Goal: Information Seeking & Learning: Learn about a topic

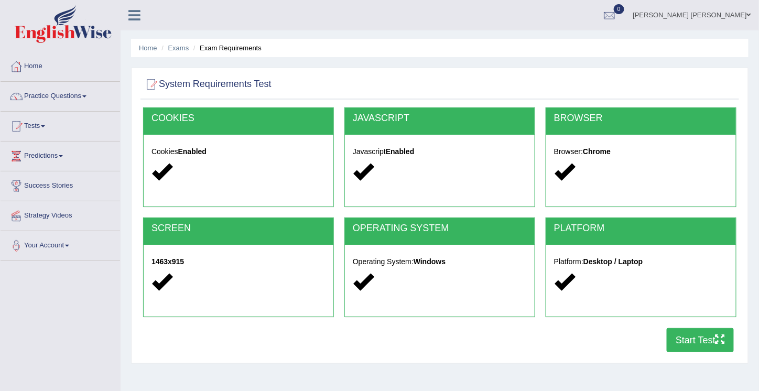
click at [35, 63] on link "Home" at bounding box center [61, 65] width 120 height 26
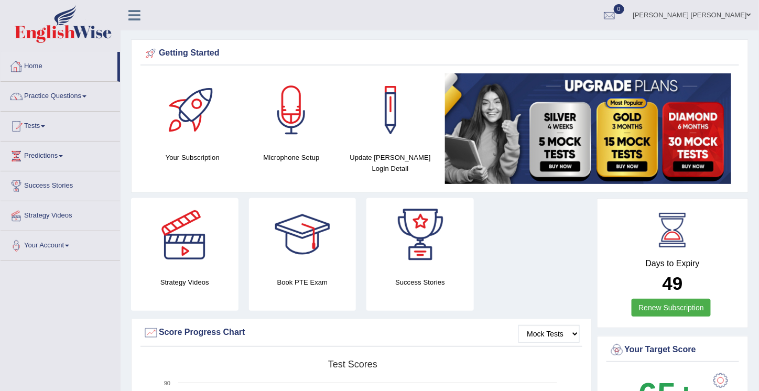
click at [28, 61] on link "Home" at bounding box center [59, 65] width 117 height 26
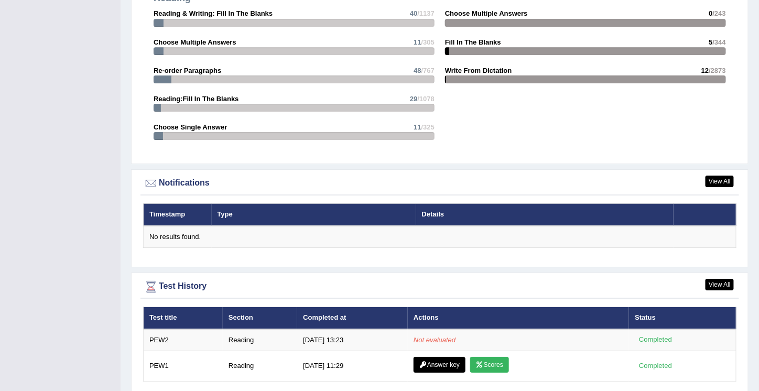
scroll to position [1147, 0]
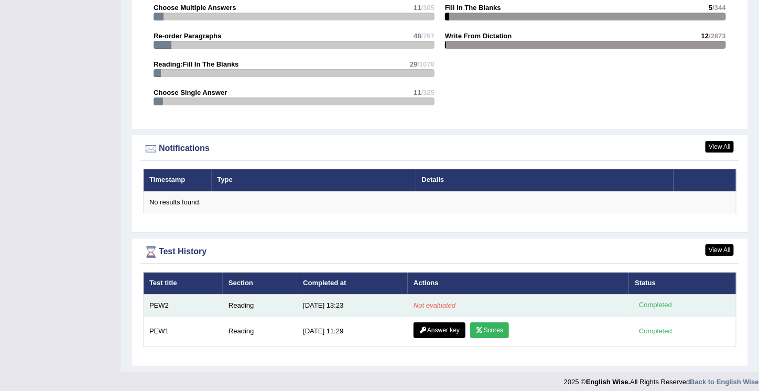
click at [644, 303] on div "Completed" at bounding box center [655, 305] width 41 height 11
click at [243, 301] on td "Reading" at bounding box center [260, 306] width 74 height 22
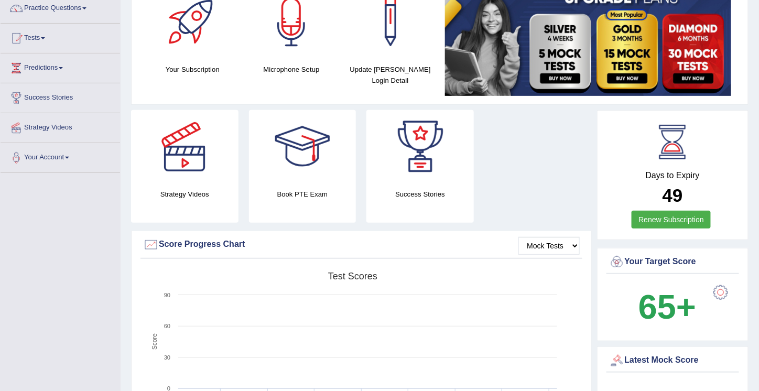
scroll to position [0, 0]
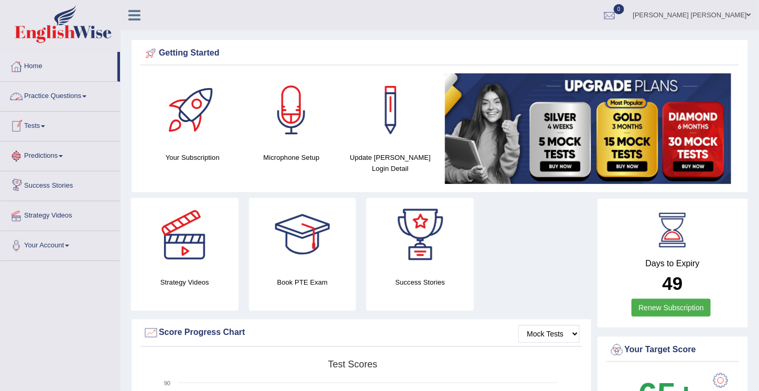
click at [40, 92] on link "Practice Questions" at bounding box center [61, 95] width 120 height 26
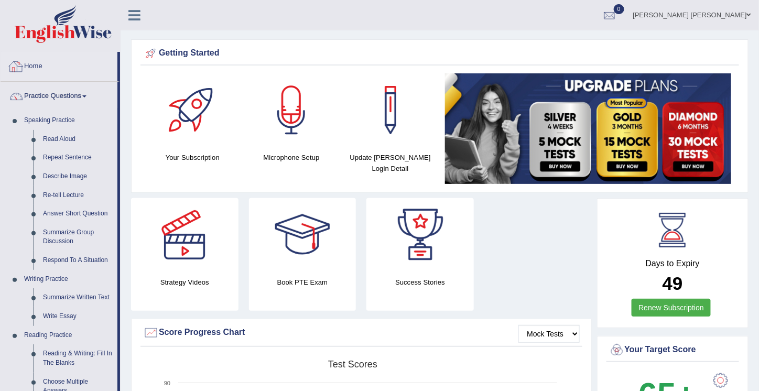
click at [28, 58] on link "Home" at bounding box center [59, 65] width 117 height 26
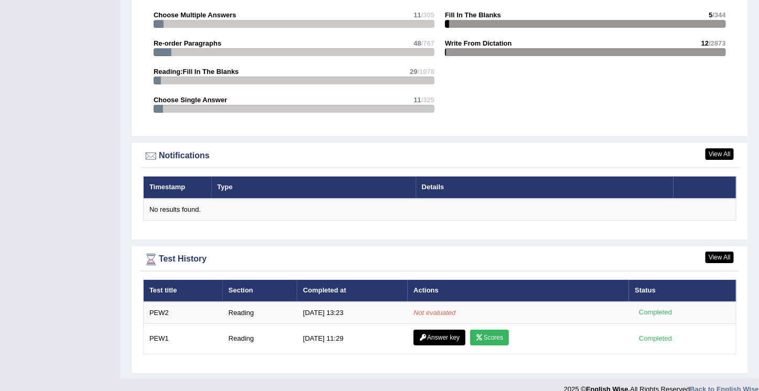
scroll to position [1147, 0]
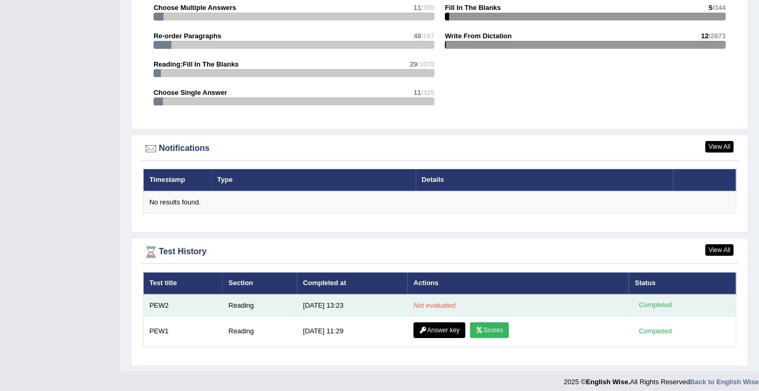
click at [432, 295] on td "Not evaluated" at bounding box center [518, 306] width 221 height 22
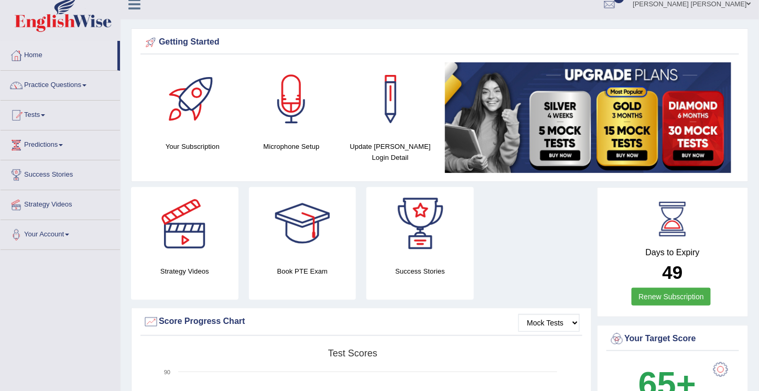
scroll to position [0, 0]
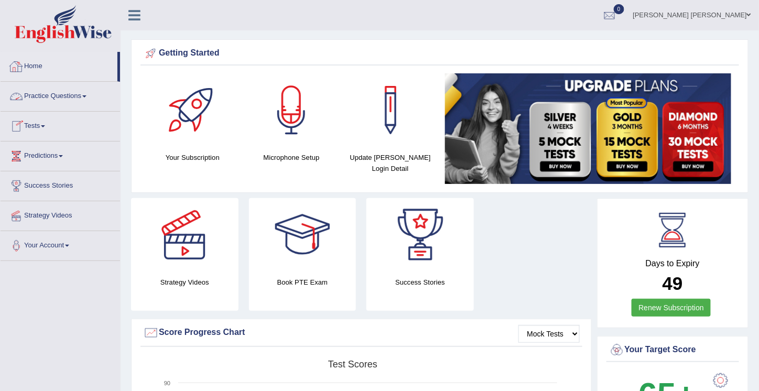
click at [34, 63] on link "Home" at bounding box center [59, 65] width 117 height 26
click at [58, 95] on link "Practice Questions" at bounding box center [61, 95] width 120 height 26
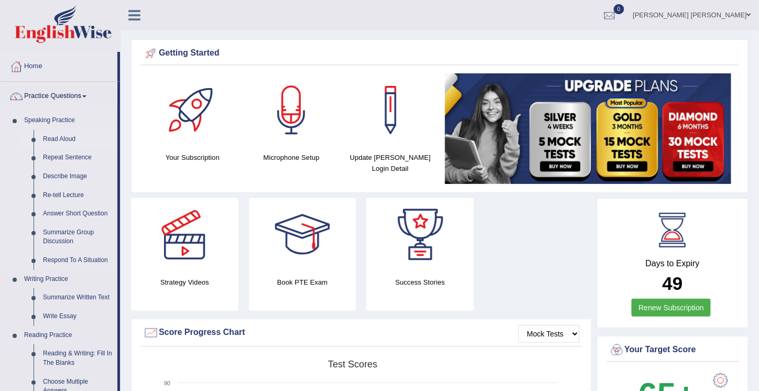
click at [47, 136] on link "Read Aloud" at bounding box center [77, 139] width 79 height 19
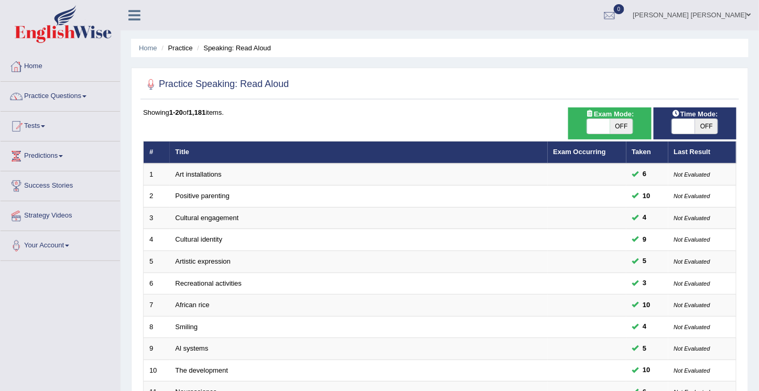
click at [34, 66] on link "Home" at bounding box center [61, 65] width 120 height 26
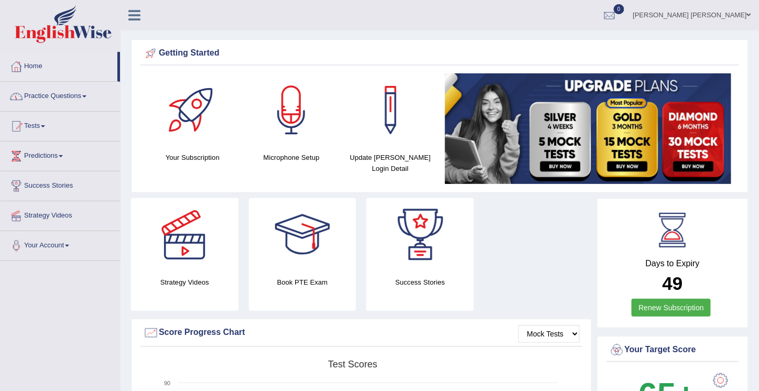
click at [35, 64] on link "Home" at bounding box center [59, 65] width 117 height 26
click at [88, 94] on link "Practice Questions" at bounding box center [61, 95] width 120 height 26
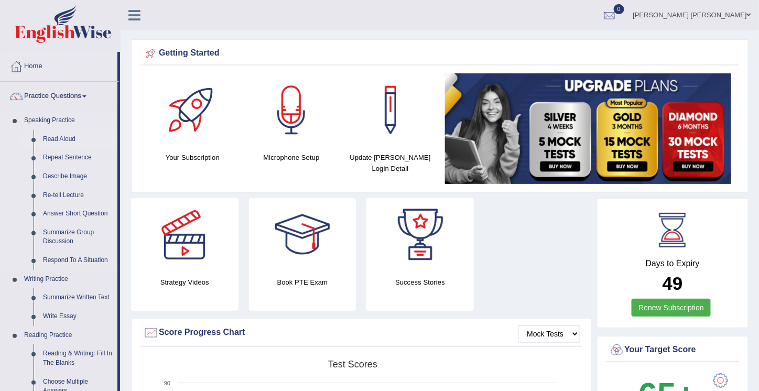
click at [55, 138] on link "Read Aloud" at bounding box center [77, 139] width 79 height 19
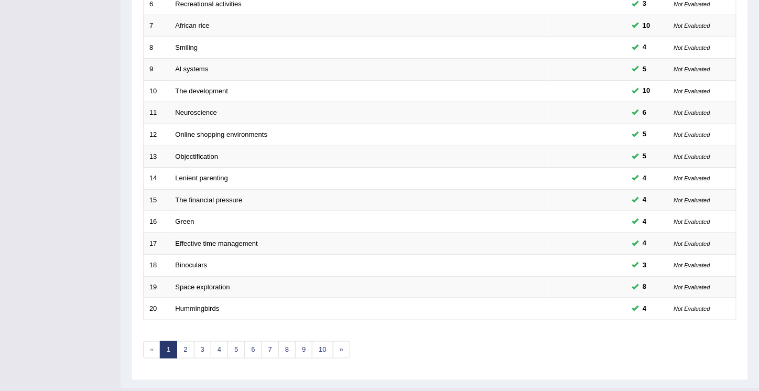
scroll to position [297, 0]
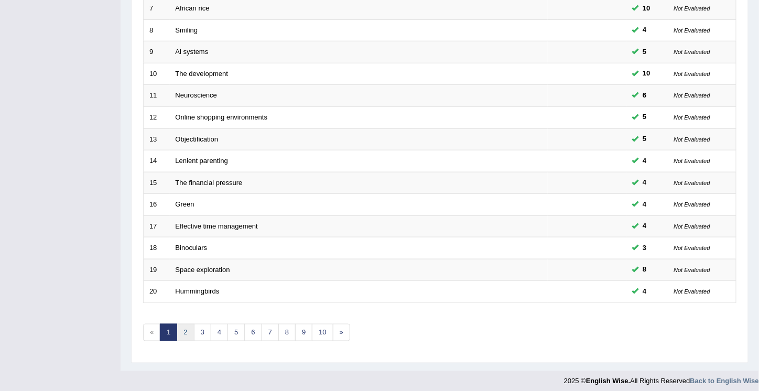
click at [182, 328] on link "2" at bounding box center [185, 332] width 17 height 17
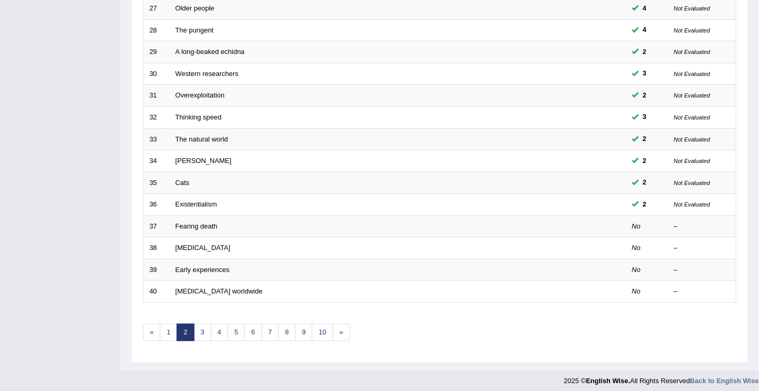
scroll to position [296, 0]
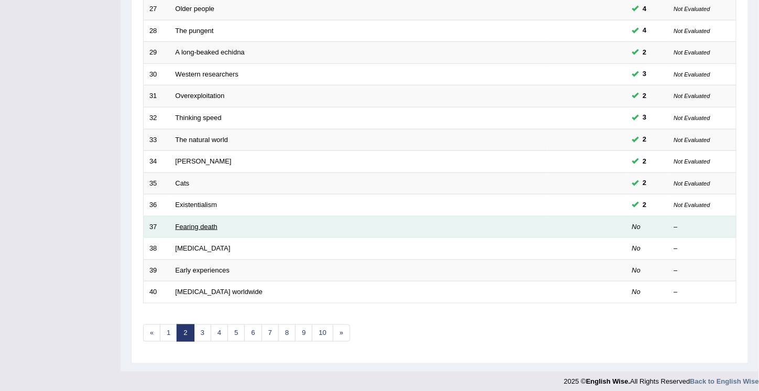
click at [194, 223] on link "Fearing death" at bounding box center [197, 227] width 42 height 8
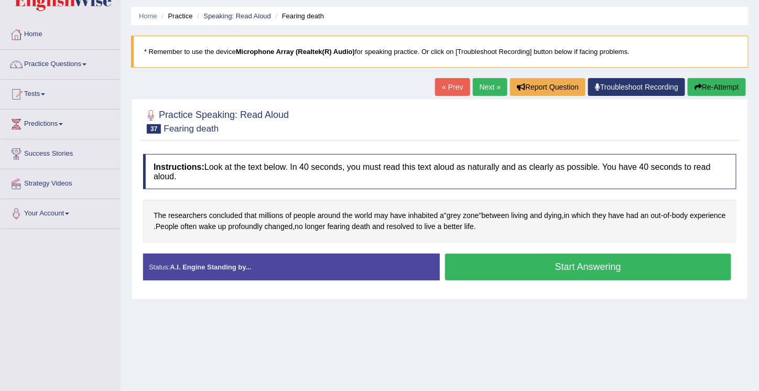
scroll to position [34, 0]
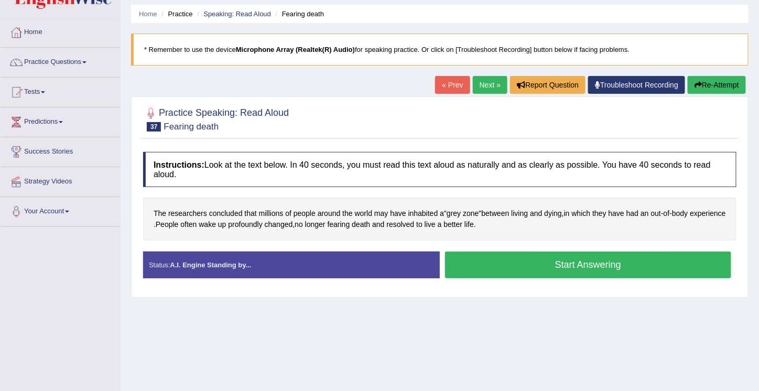
click at [573, 264] on button "Start Answering" at bounding box center [588, 265] width 286 height 27
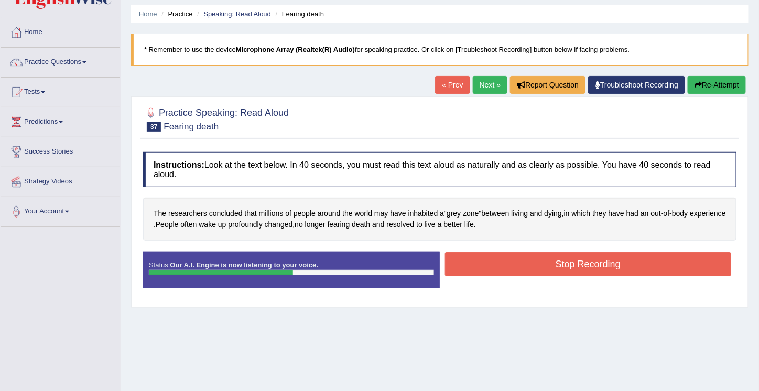
click at [573, 264] on button "Stop Recording" at bounding box center [588, 264] width 286 height 24
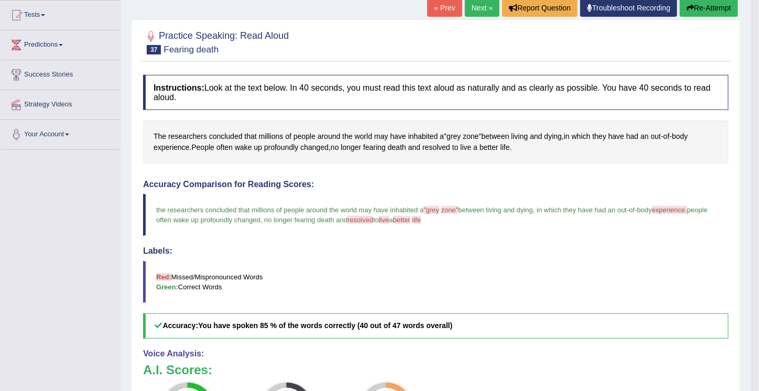
scroll to position [0, 0]
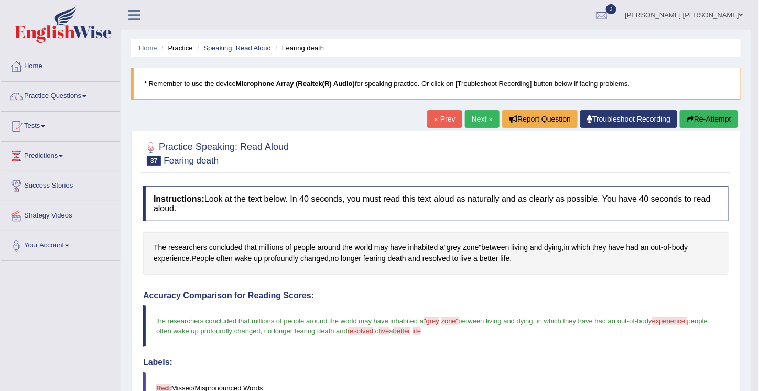
click at [699, 122] on button "Re-Attempt" at bounding box center [709, 119] width 58 height 18
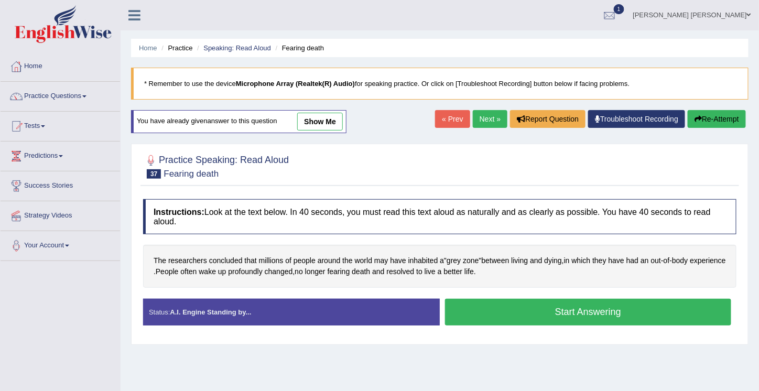
click at [583, 308] on button "Start Answering" at bounding box center [588, 312] width 286 height 27
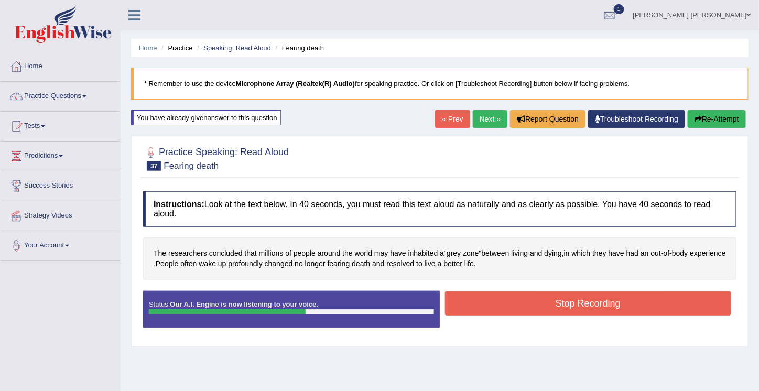
click at [583, 308] on button "Stop Recording" at bounding box center [588, 304] width 286 height 24
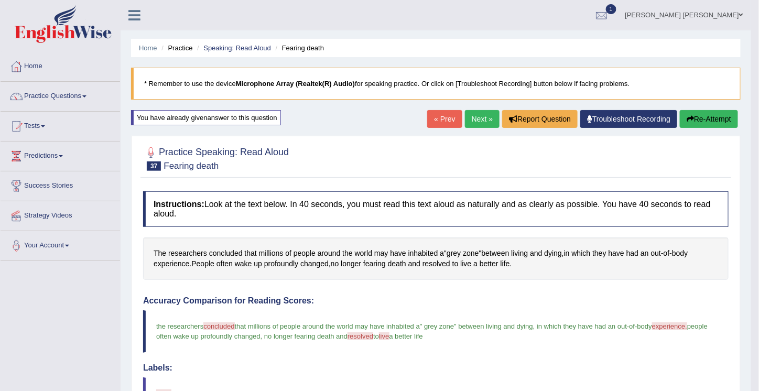
click at [478, 117] on link "Next »" at bounding box center [482, 119] width 35 height 18
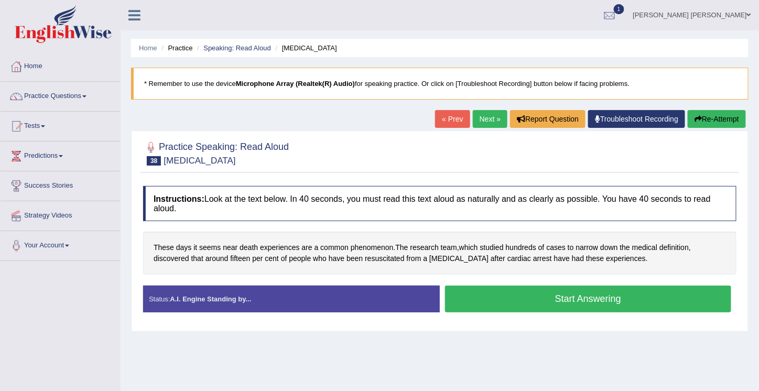
click at [576, 296] on button "Start Answering" at bounding box center [588, 299] width 286 height 27
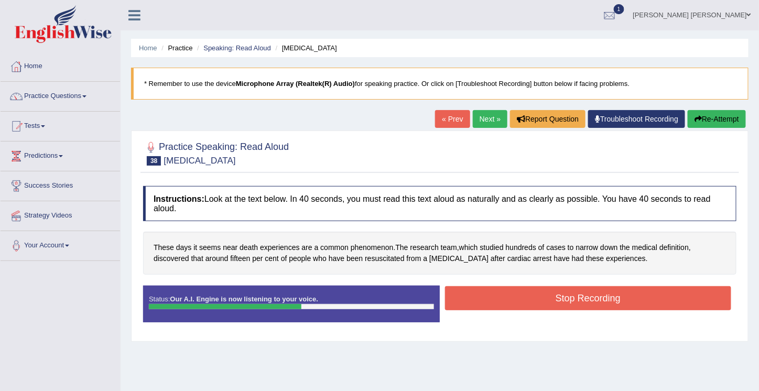
click at [576, 296] on button "Stop Recording" at bounding box center [588, 298] width 286 height 24
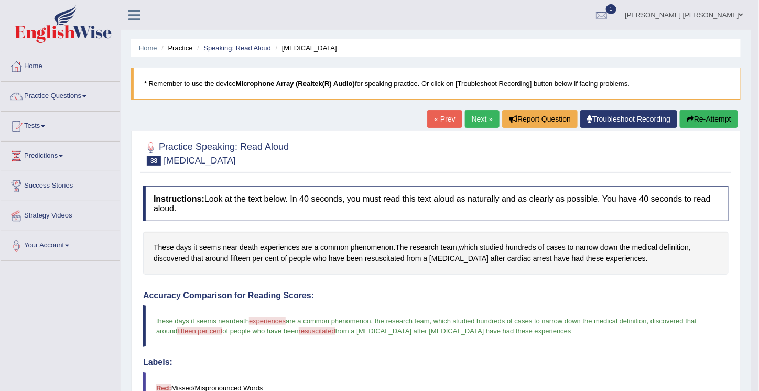
click at [697, 121] on button "Re-Attempt" at bounding box center [709, 119] width 58 height 18
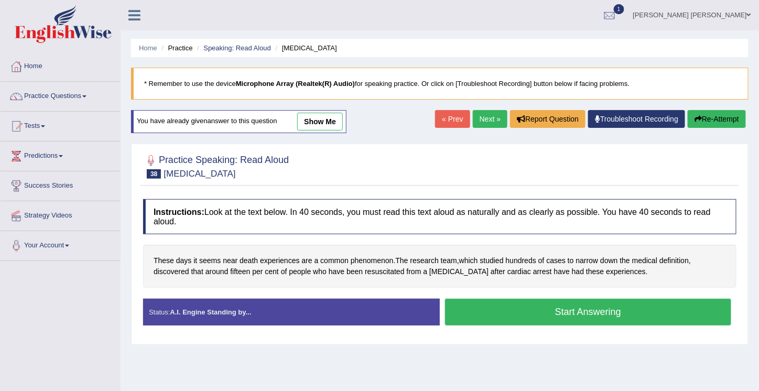
click at [575, 310] on button "Start Answering" at bounding box center [588, 312] width 286 height 27
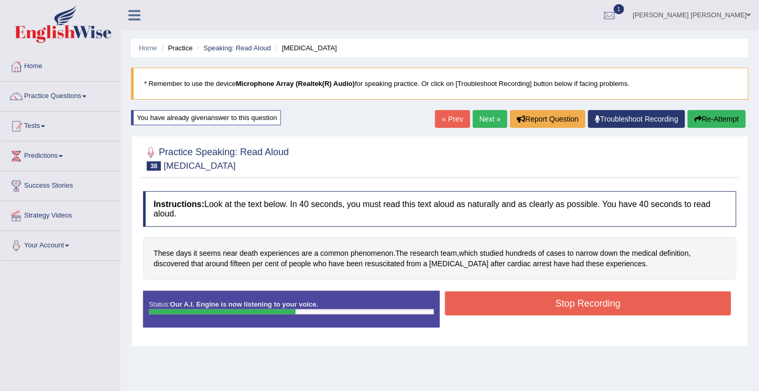
click at [575, 310] on button "Stop Recording" at bounding box center [588, 304] width 286 height 24
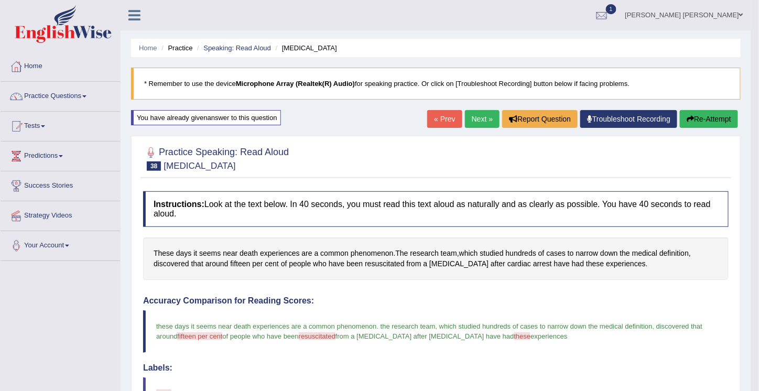
click at [36, 65] on link "Home" at bounding box center [61, 65] width 120 height 26
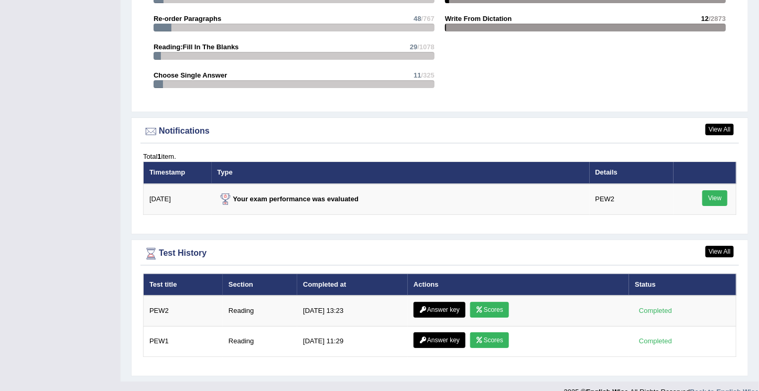
scroll to position [1173, 0]
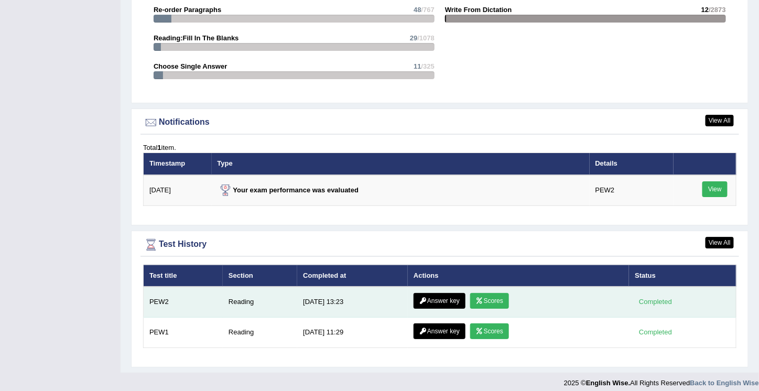
click at [489, 296] on link "Scores" at bounding box center [489, 301] width 39 height 16
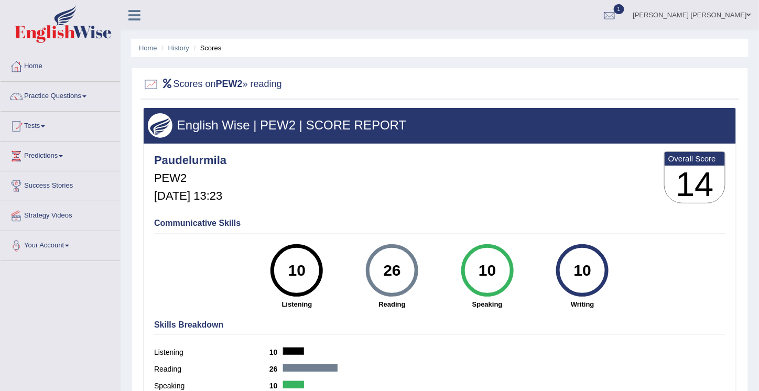
click at [697, 172] on h3 "14" at bounding box center [695, 185] width 60 height 38
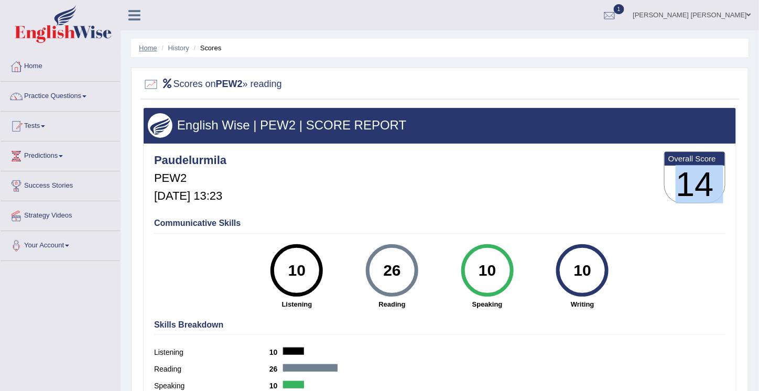
click at [142, 48] on link "Home" at bounding box center [148, 48] width 18 height 8
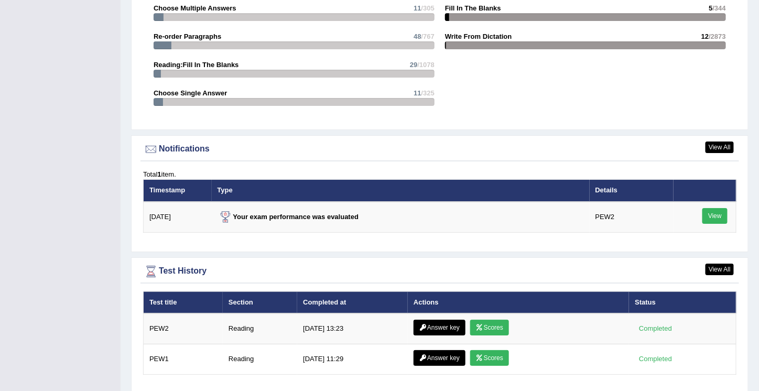
scroll to position [1173, 0]
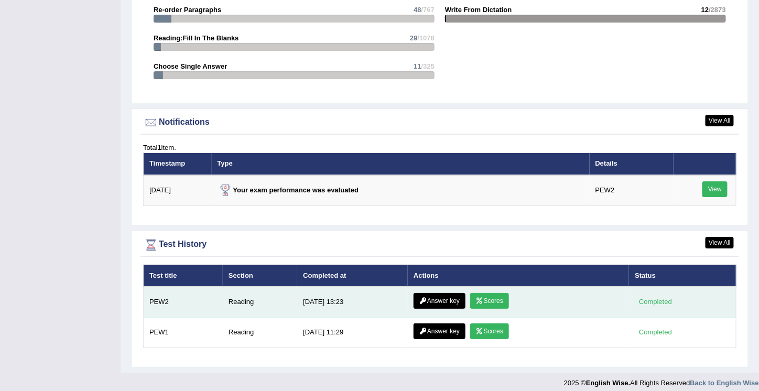
click at [431, 299] on link "Answer key" at bounding box center [440, 301] width 52 height 16
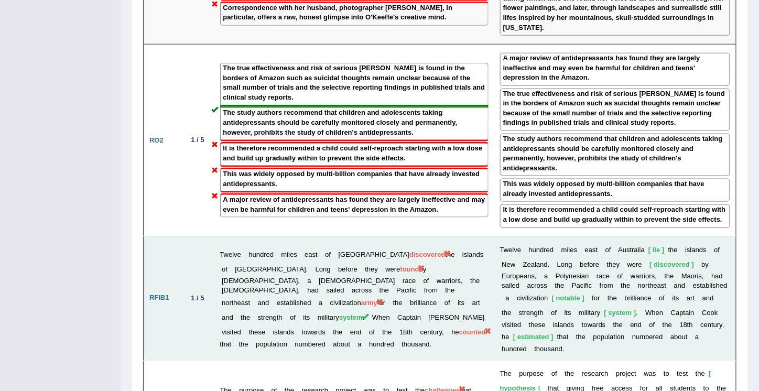
scroll to position [1720, 0]
click at [459, 329] on span "counted" at bounding box center [472, 333] width 27 height 8
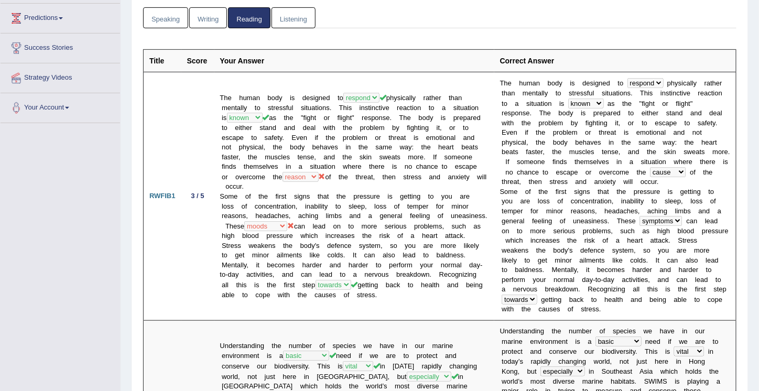
scroll to position [0, 0]
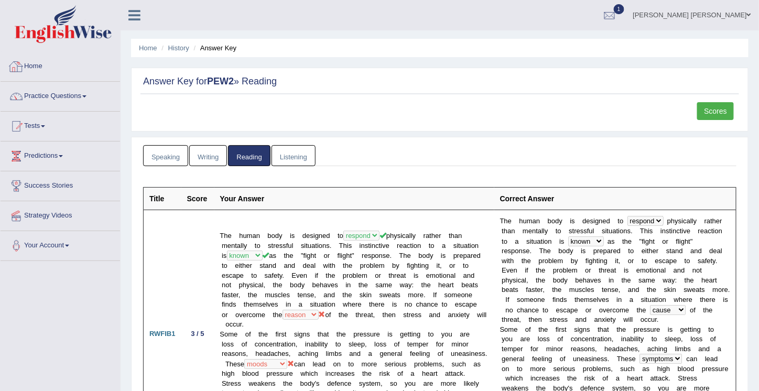
click at [36, 62] on link "Home" at bounding box center [61, 65] width 120 height 26
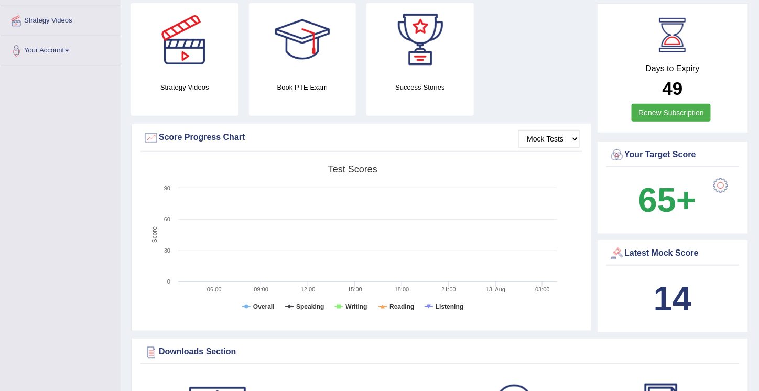
scroll to position [193, 0]
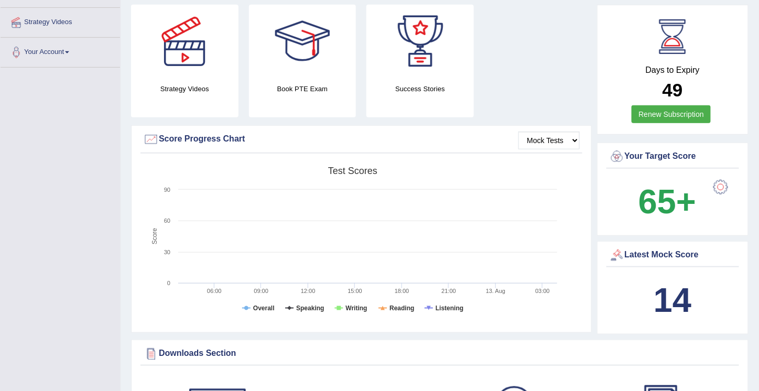
click at [676, 254] on div "Latest Mock Score" at bounding box center [673, 255] width 128 height 16
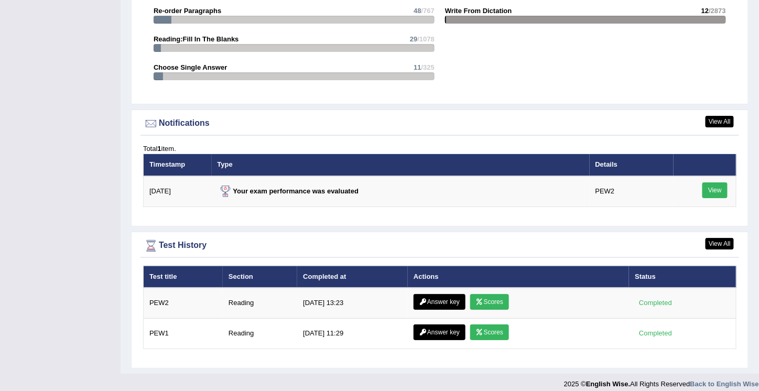
scroll to position [1173, 0]
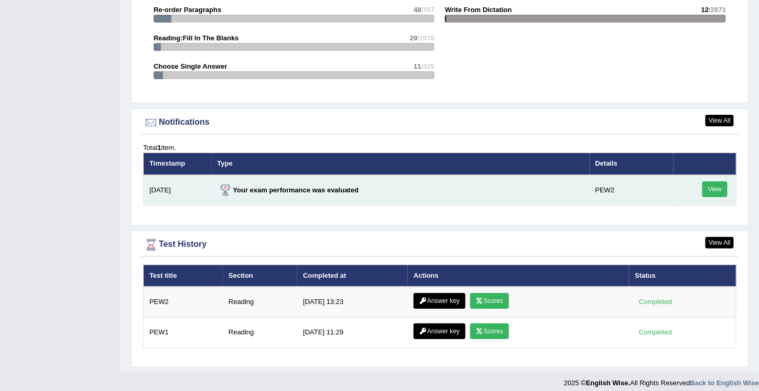
click at [712, 182] on link "View" at bounding box center [715, 189] width 25 height 16
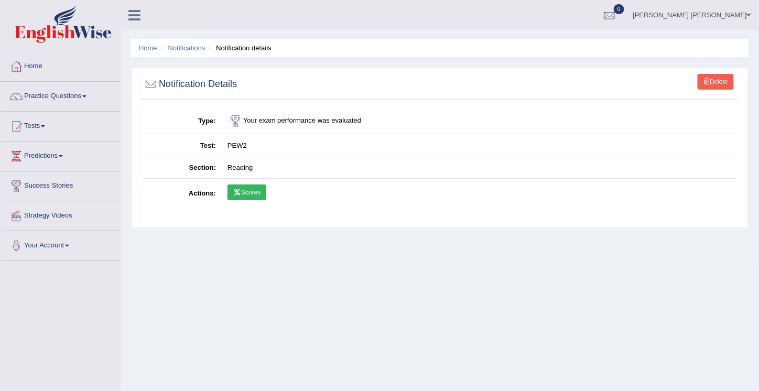
click at [246, 189] on link "Scores" at bounding box center [247, 193] width 39 height 16
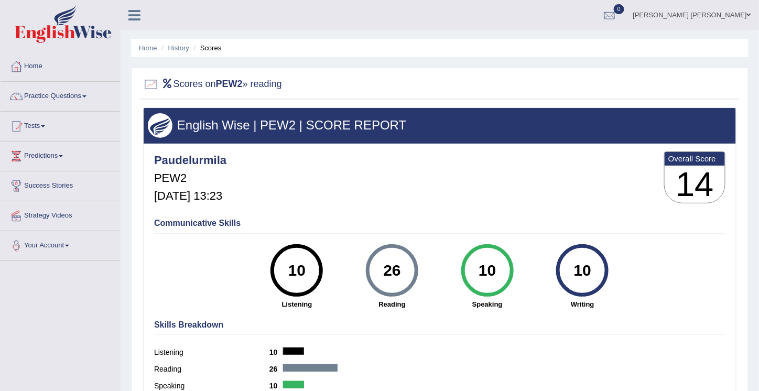
scroll to position [1, 0]
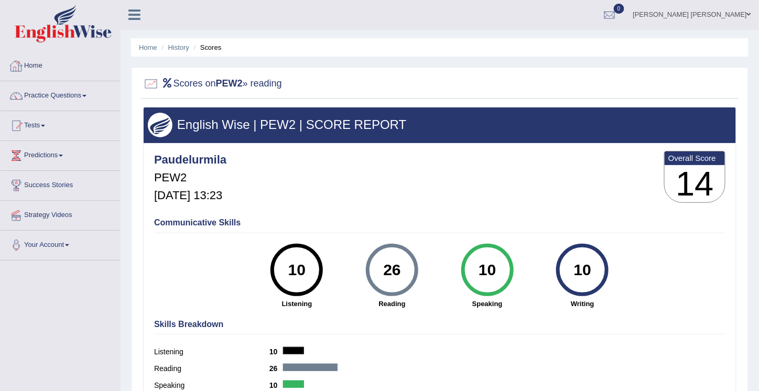
click at [31, 64] on link "Home" at bounding box center [61, 64] width 120 height 26
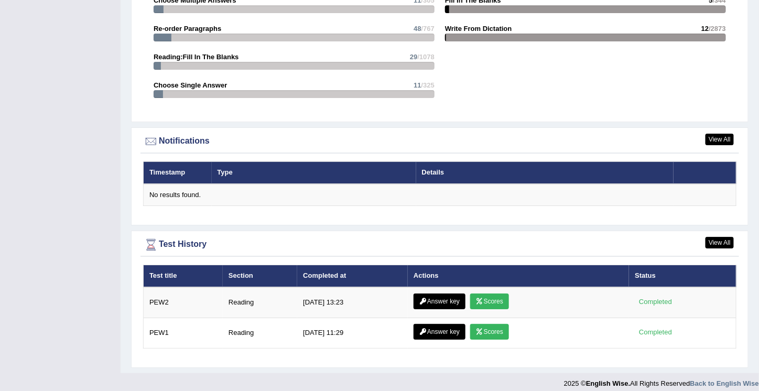
scroll to position [1156, 0]
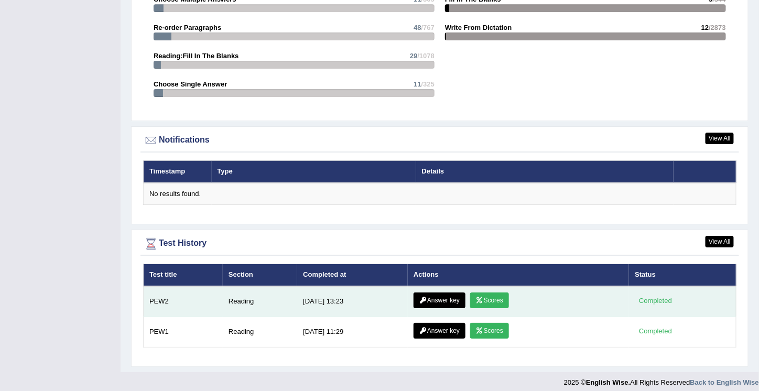
click at [661, 296] on div "Completed" at bounding box center [655, 301] width 41 height 11
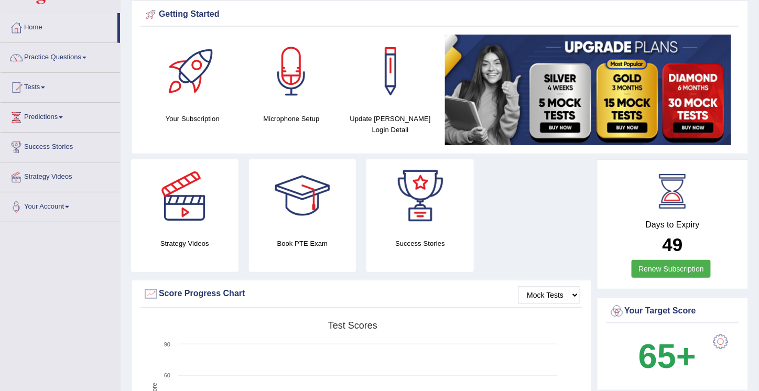
scroll to position [0, 0]
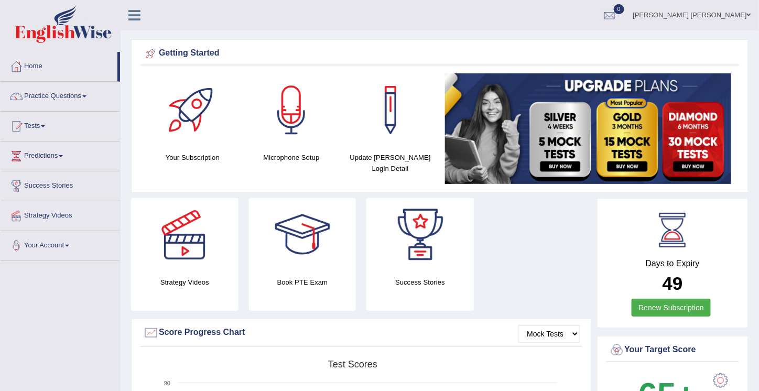
click at [66, 95] on link "Practice Questions" at bounding box center [61, 95] width 120 height 26
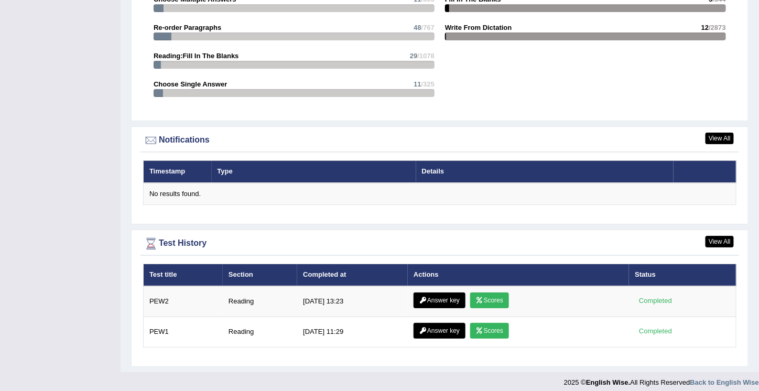
scroll to position [1156, 0]
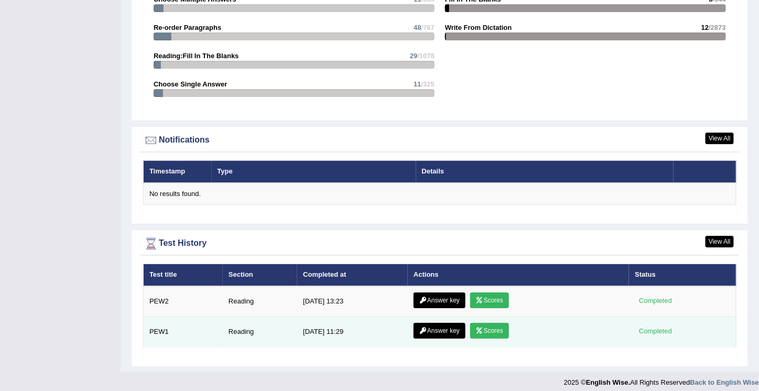
click at [489, 327] on link "Scores" at bounding box center [489, 331] width 39 height 16
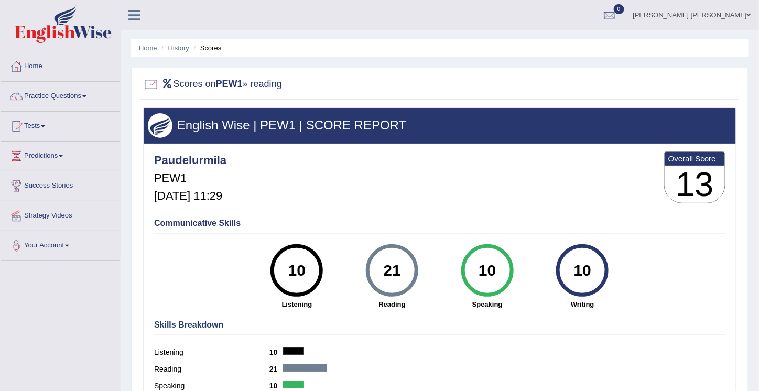
click at [144, 46] on link "Home" at bounding box center [148, 48] width 18 height 8
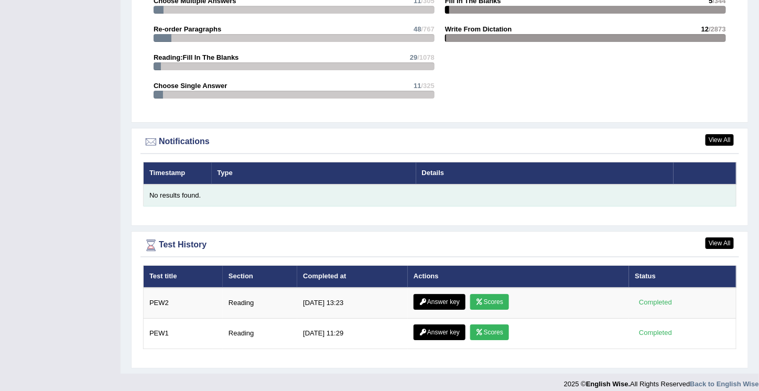
scroll to position [1156, 0]
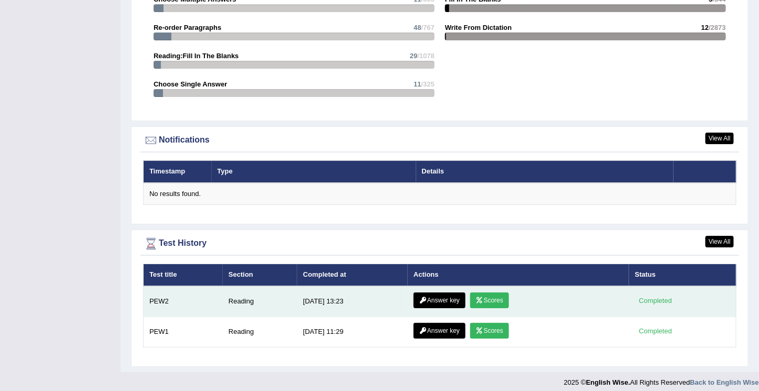
click at [496, 293] on link "Scores" at bounding box center [489, 301] width 39 height 16
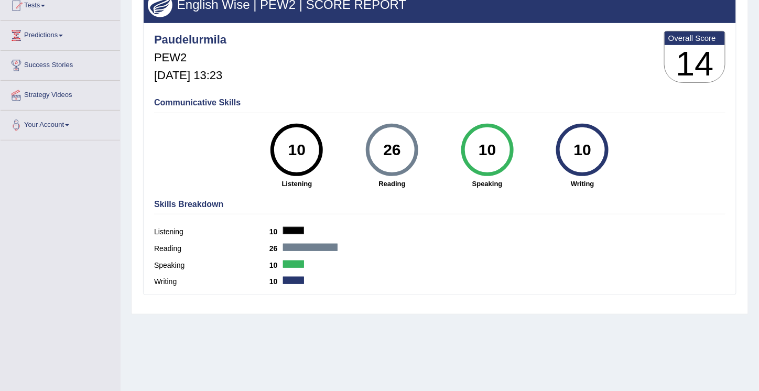
scroll to position [122, 0]
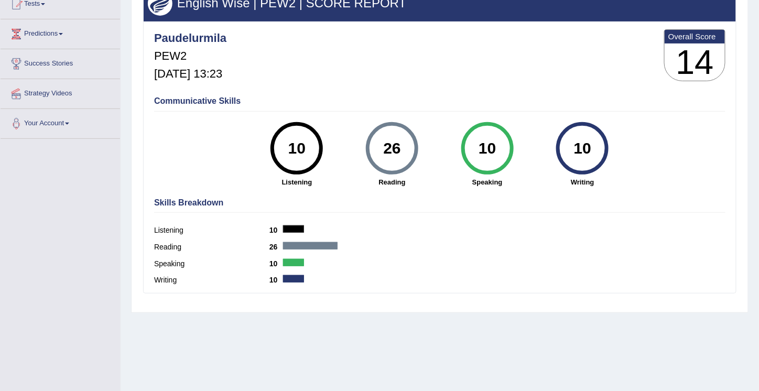
click at [390, 145] on div "26" at bounding box center [392, 148] width 38 height 44
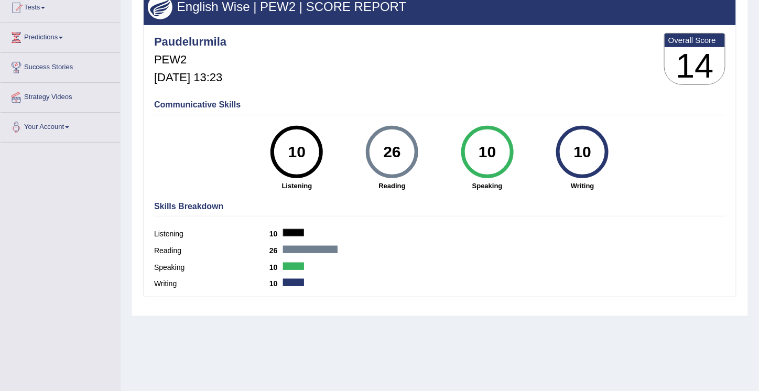
scroll to position [120, 0]
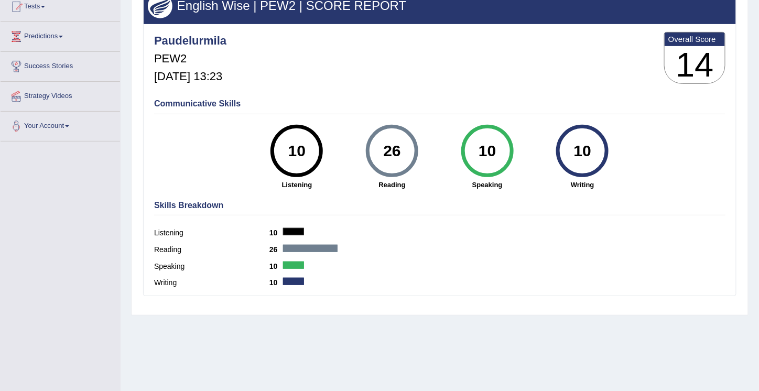
click at [195, 159] on div "Communicative Skills 10 Listening 26 [GEOGRAPHIC_DATA] 10 Speaking 10 Writing" at bounding box center [440, 143] width 577 height 99
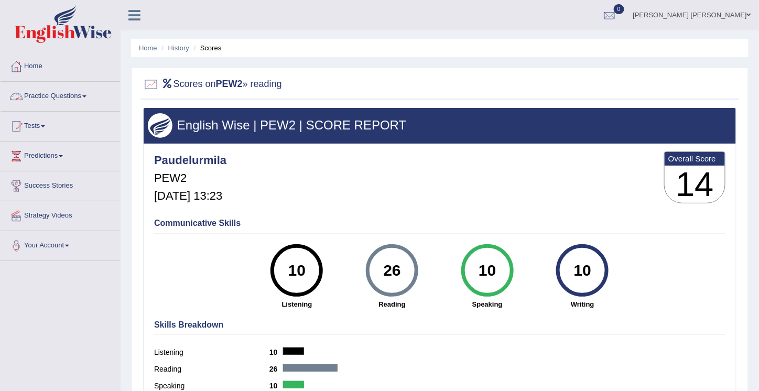
click at [149, 43] on li "Home" at bounding box center [148, 48] width 18 height 10
click at [148, 45] on link "Home" at bounding box center [148, 48] width 18 height 8
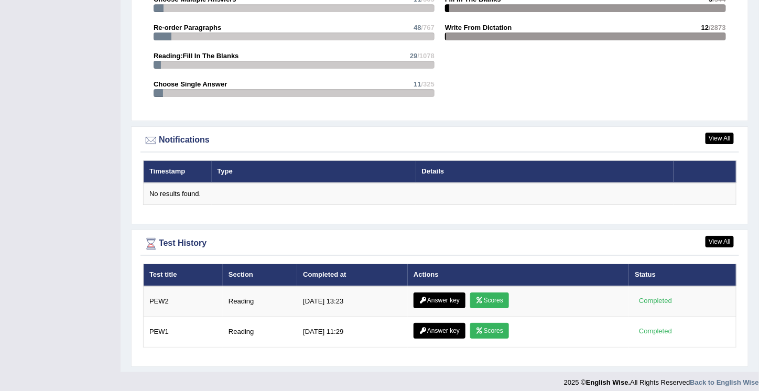
scroll to position [1156, 0]
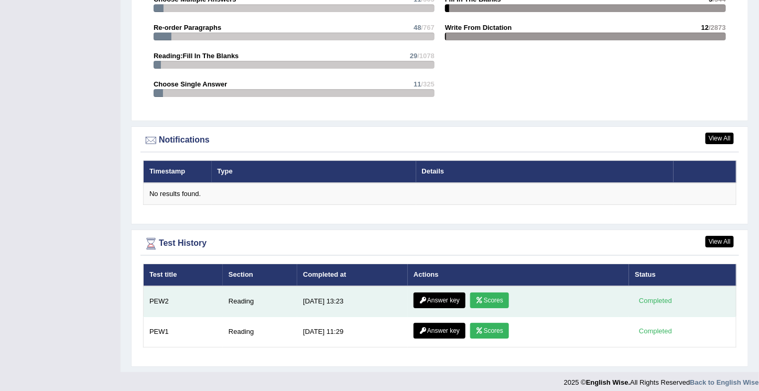
click at [443, 293] on link "Answer key" at bounding box center [440, 301] width 52 height 16
click at [444, 293] on link "Answer key" at bounding box center [440, 301] width 52 height 16
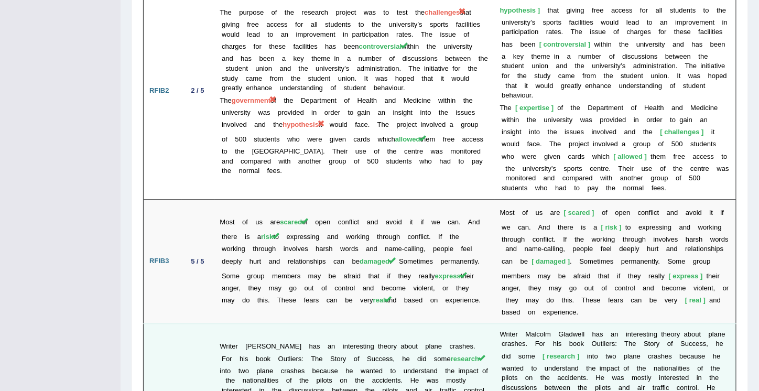
scroll to position [2112, 0]
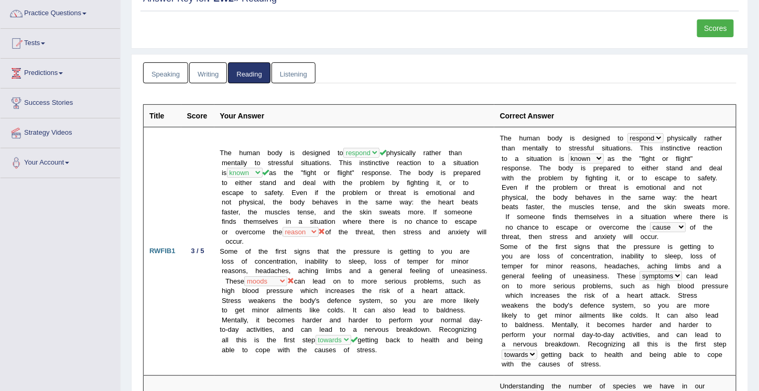
scroll to position [0, 0]
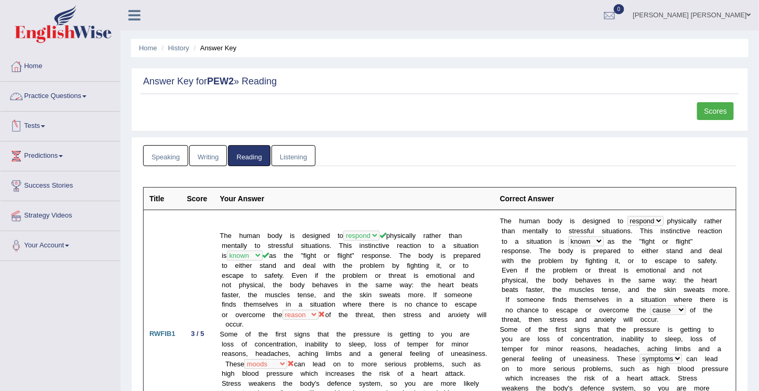
click at [70, 97] on link "Practice Questions" at bounding box center [61, 95] width 120 height 26
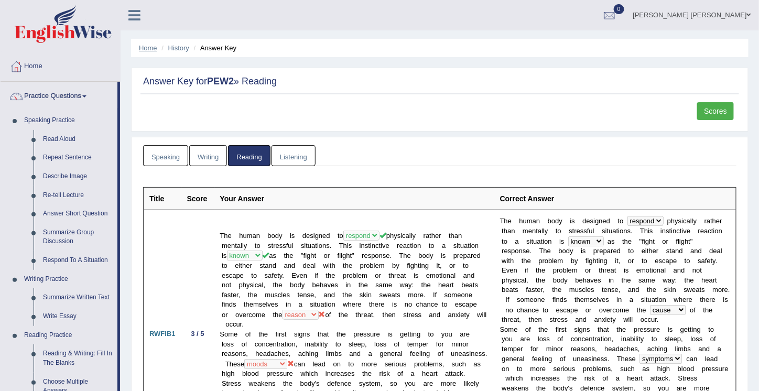
click at [149, 46] on link "Home" at bounding box center [148, 48] width 18 height 8
click at [147, 51] on link "Home" at bounding box center [148, 48] width 18 height 8
click at [147, 50] on link "Home" at bounding box center [148, 48] width 18 height 8
click at [143, 43] on li "Home" at bounding box center [148, 48] width 18 height 10
click at [143, 44] on li "Home" at bounding box center [148, 48] width 18 height 10
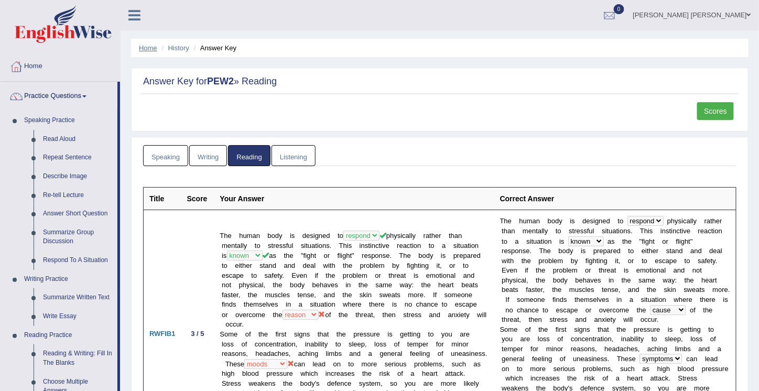
click at [143, 46] on link "Home" at bounding box center [148, 48] width 18 height 8
click at [143, 49] on link "Home" at bounding box center [148, 48] width 18 height 8
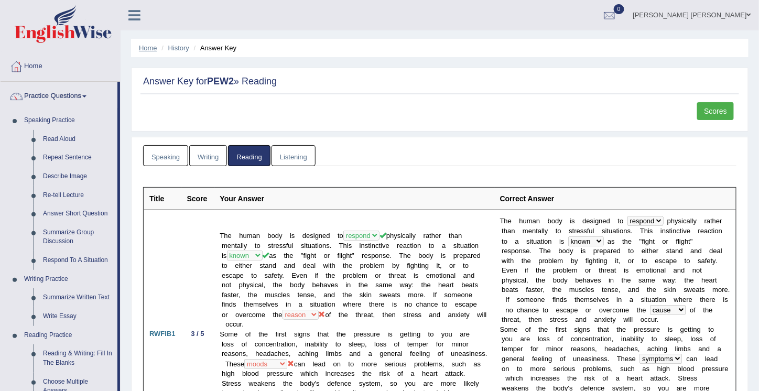
click at [139, 49] on link "Home" at bounding box center [148, 48] width 18 height 8
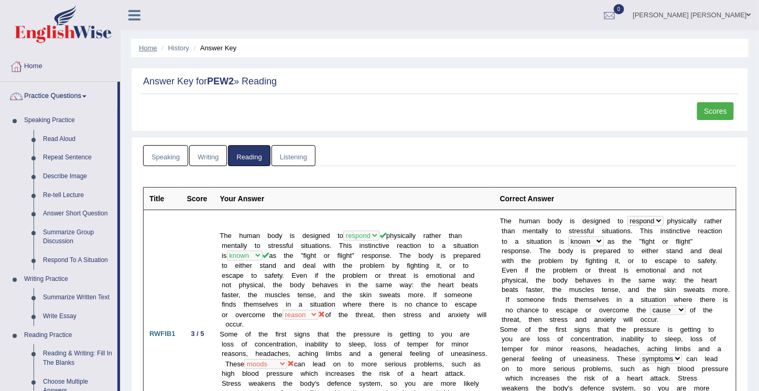
click at [141, 49] on link "Home" at bounding box center [148, 48] width 18 height 8
click at [141, 54] on ul "Home History Answer Key" at bounding box center [440, 48] width 618 height 18
click at [145, 44] on link "Home" at bounding box center [148, 48] width 18 height 8
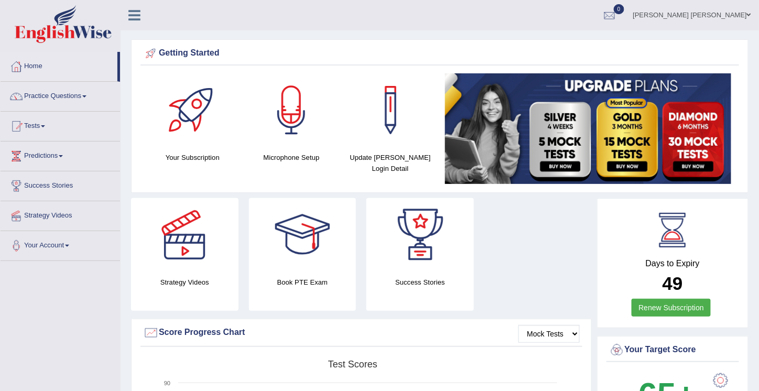
click at [66, 93] on link "Practice Questions" at bounding box center [61, 95] width 120 height 26
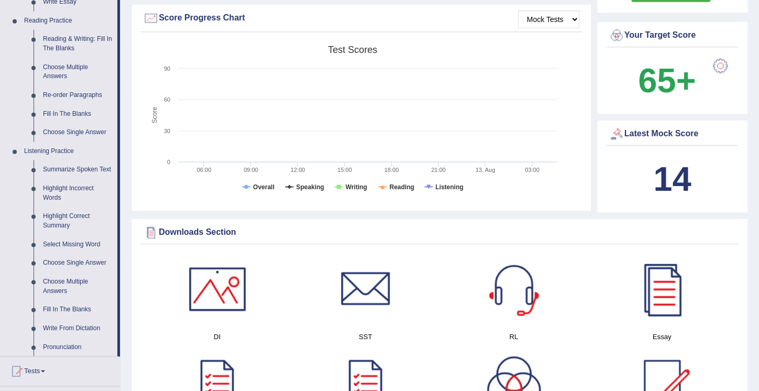
scroll to position [577, 0]
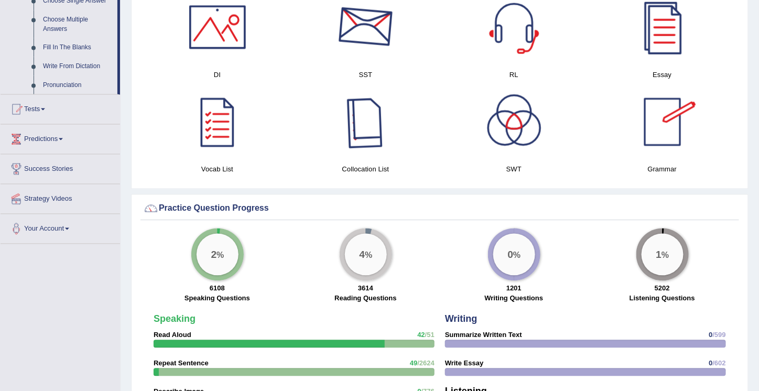
click at [366, 29] on div at bounding box center [365, 27] width 73 height 73
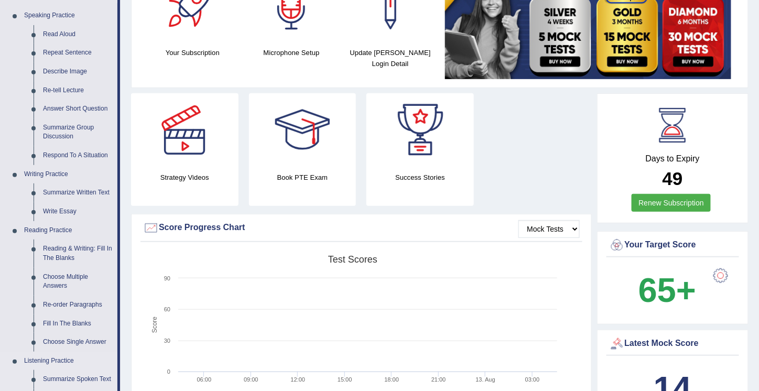
scroll to position [0, 0]
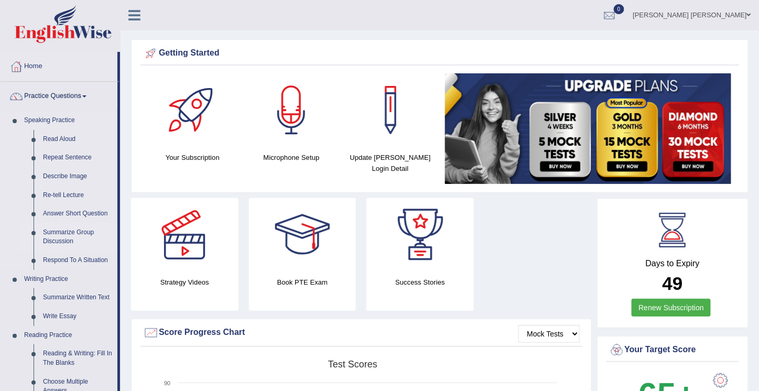
click at [76, 229] on link "Summarize Group Discussion" at bounding box center [77, 237] width 79 height 28
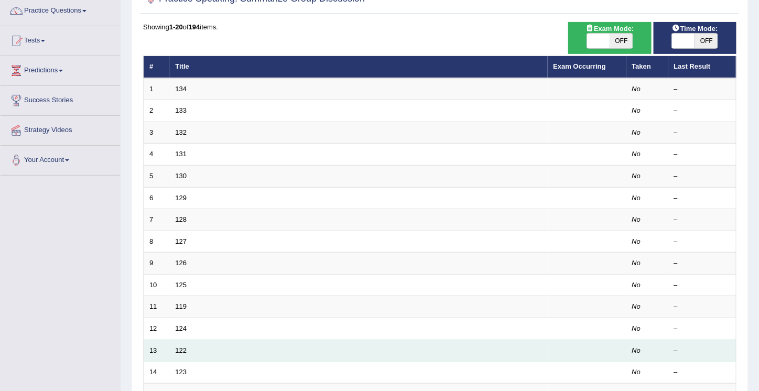
scroll to position [105, 0]
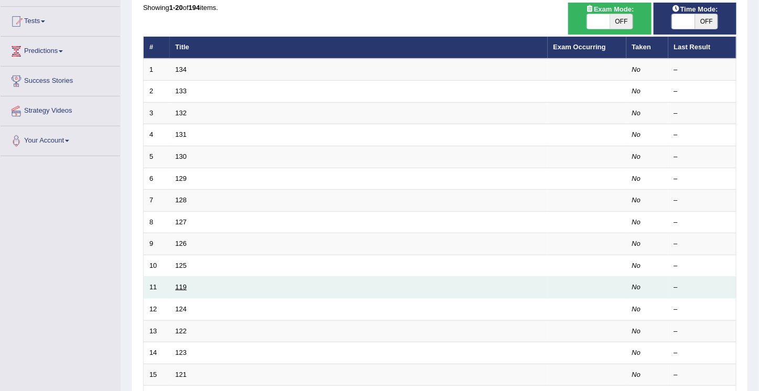
click at [181, 283] on link "119" at bounding box center [182, 287] width 12 height 8
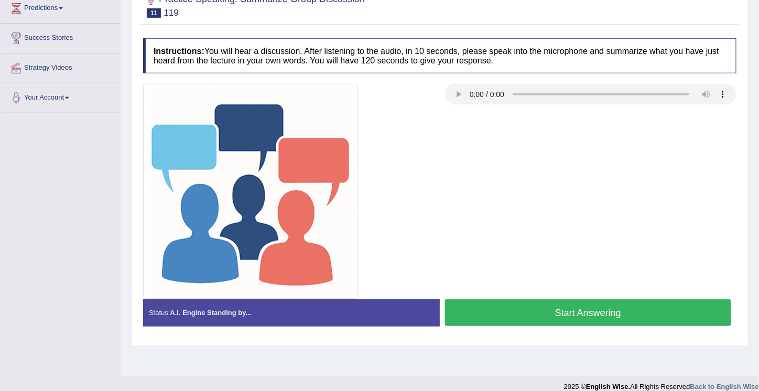
scroll to position [159, 0]
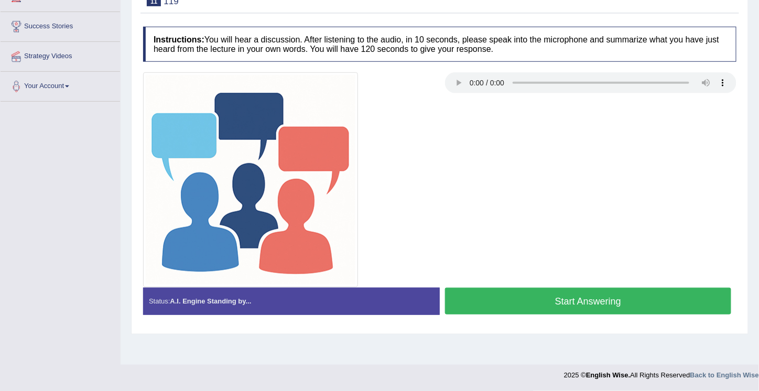
click at [518, 147] on div at bounding box center [440, 179] width 604 height 215
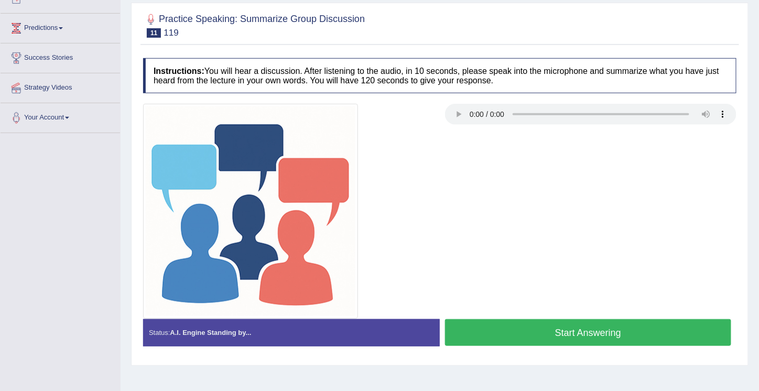
scroll to position [0, 0]
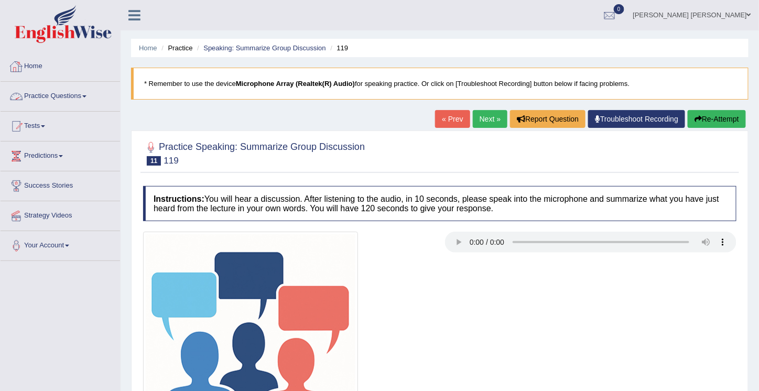
click at [33, 63] on link "Home" at bounding box center [61, 65] width 120 height 26
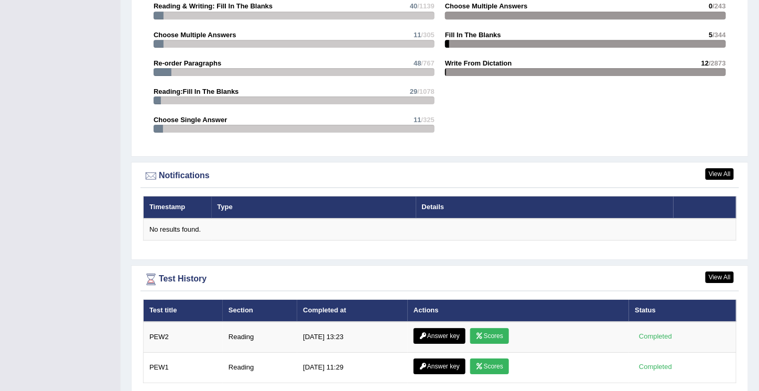
scroll to position [1156, 0]
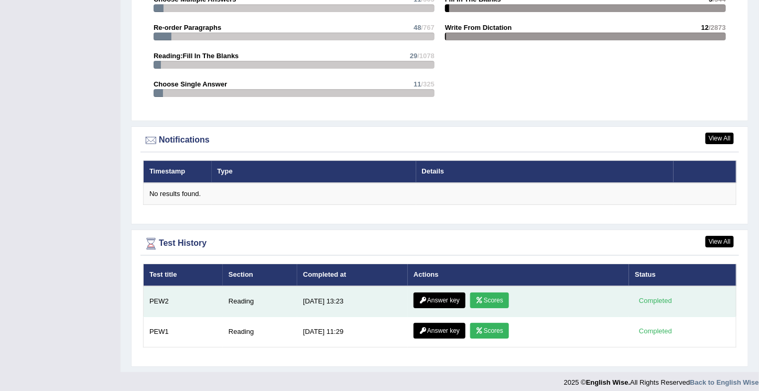
click at [663, 296] on div "Completed" at bounding box center [655, 301] width 41 height 11
click at [154, 296] on td "PEW2" at bounding box center [184, 301] width 80 height 31
click at [658, 296] on div "Completed" at bounding box center [655, 301] width 41 height 11
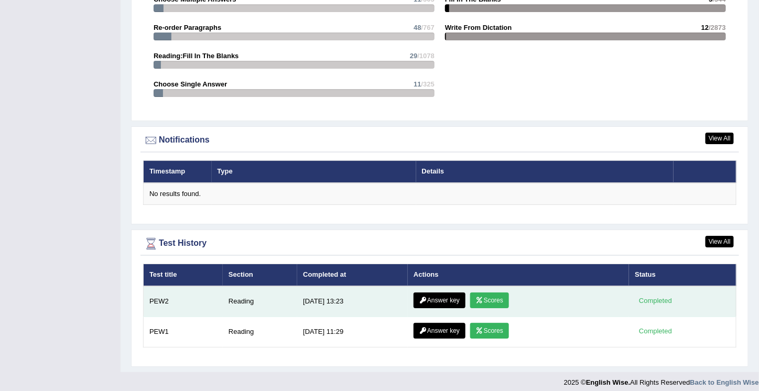
click at [658, 296] on div "Completed" at bounding box center [655, 301] width 41 height 11
